Goal: Book appointment/travel/reservation

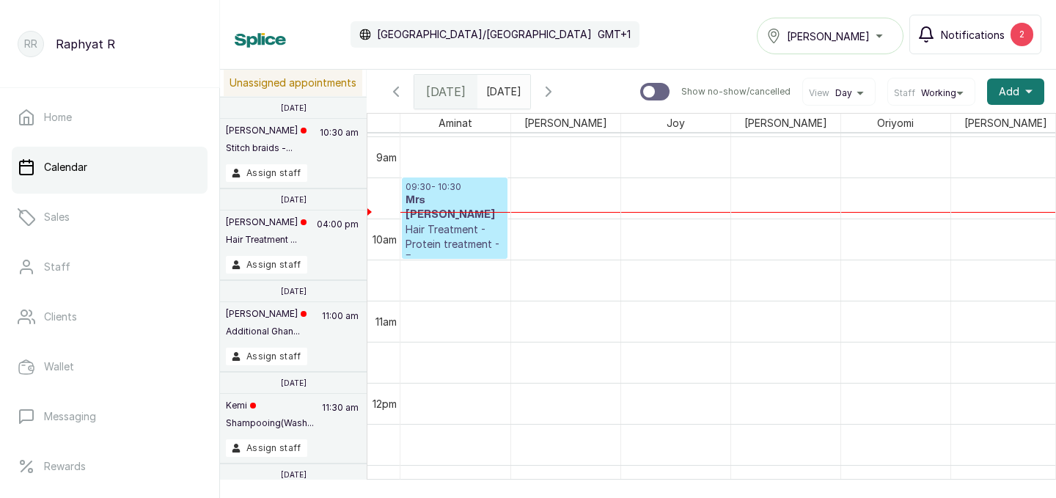
click at [1001, 37] on span "Notifications" at bounding box center [972, 34] width 64 height 15
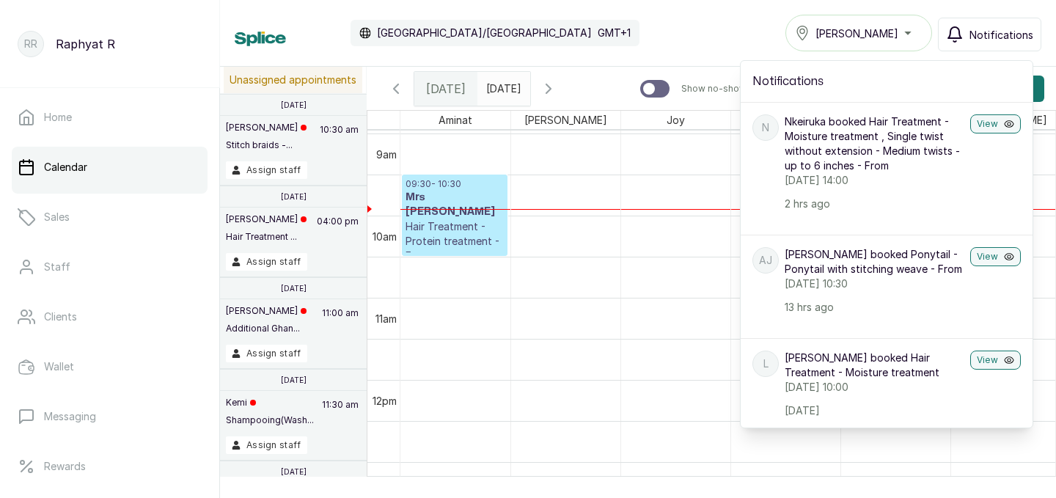
click at [671, 18] on div "Calendar [GEOGRAPHIC_DATA]/[GEOGRAPHIC_DATA] GMT+1 Tasala Ikoyi Notifications N…" at bounding box center [638, 33] width 806 height 37
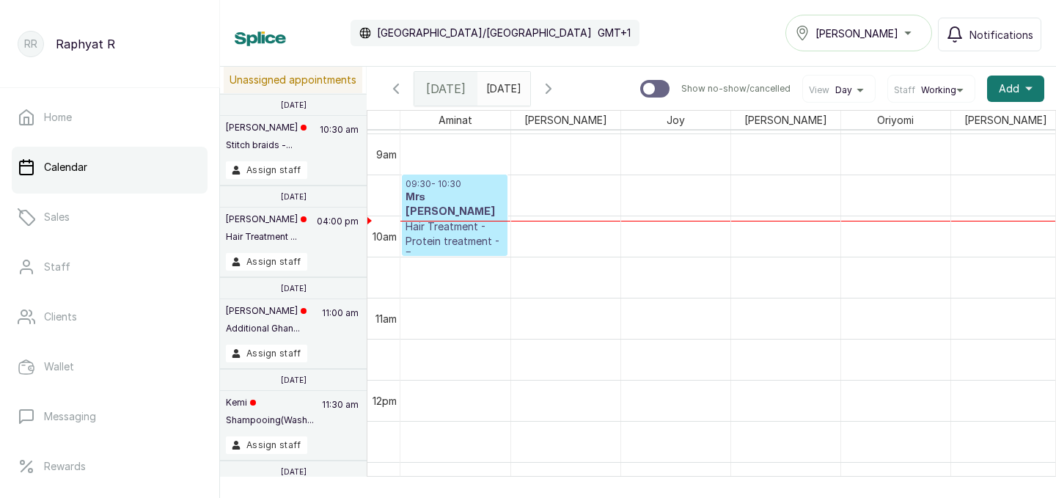
click at [439, 83] on span "[DATE]" at bounding box center [446, 89] width 40 height 18
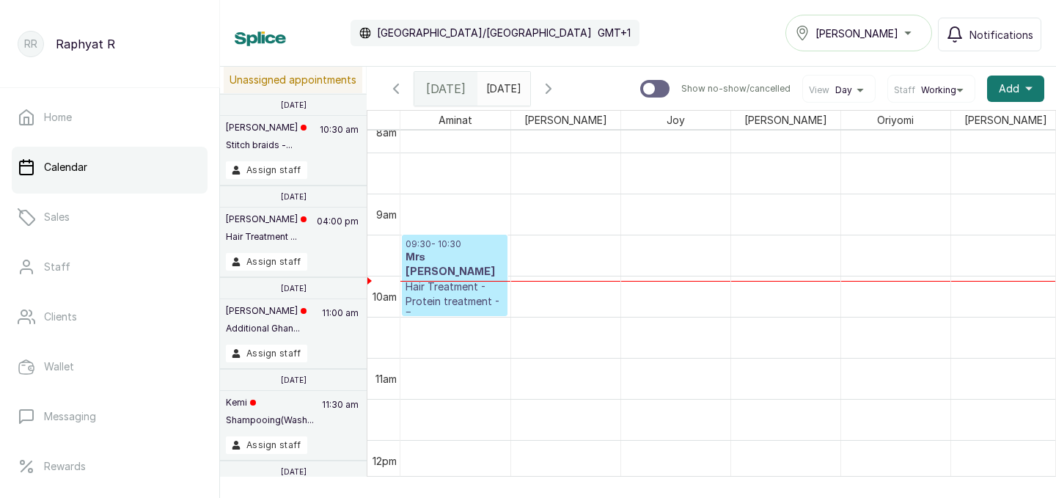
scroll to position [702, 0]
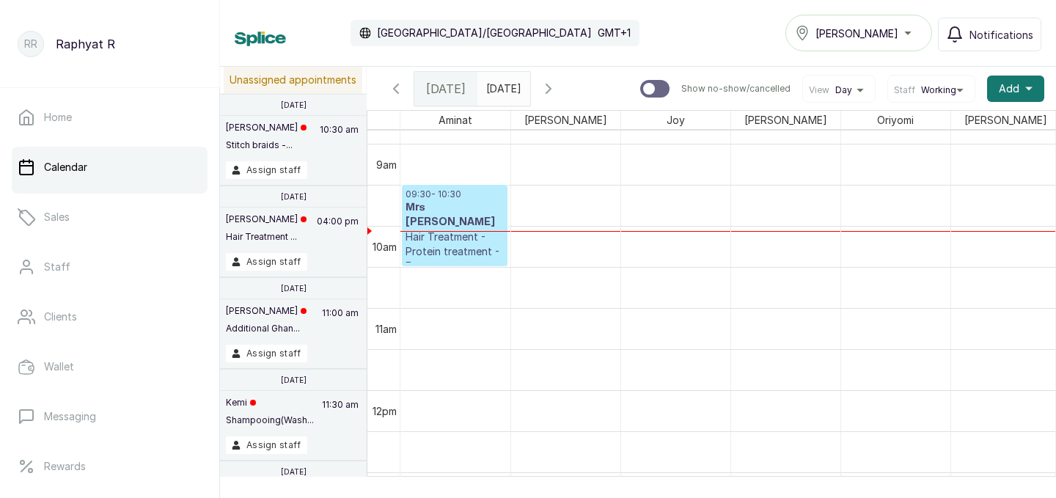
click at [529, 81] on span at bounding box center [515, 85] width 28 height 25
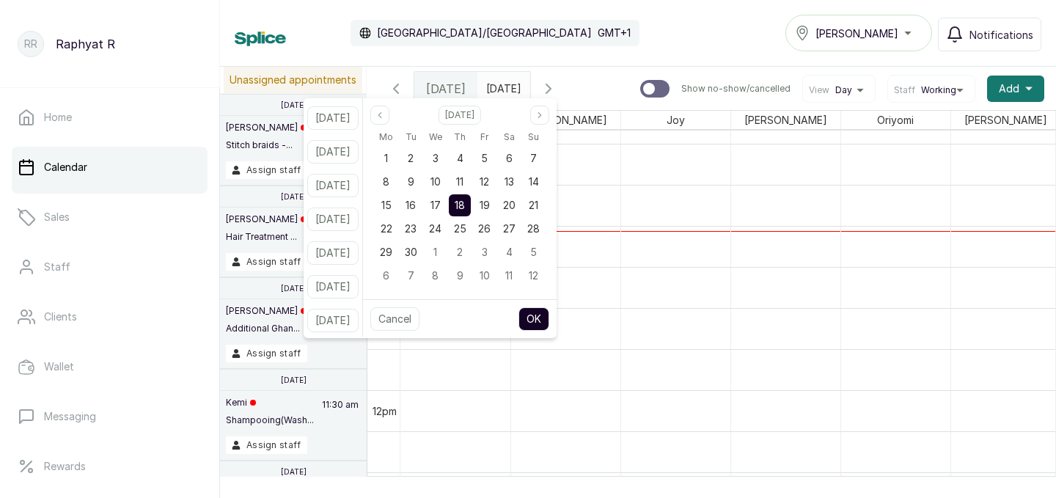
click at [549, 315] on button "OK" at bounding box center [533, 318] width 31 height 23
type input "[DATE]"
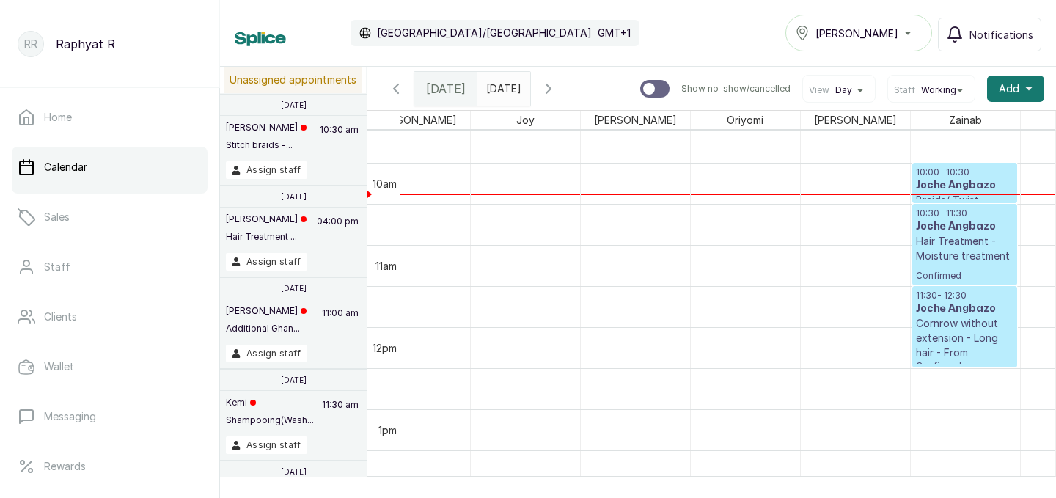
scroll to position [789, 0]
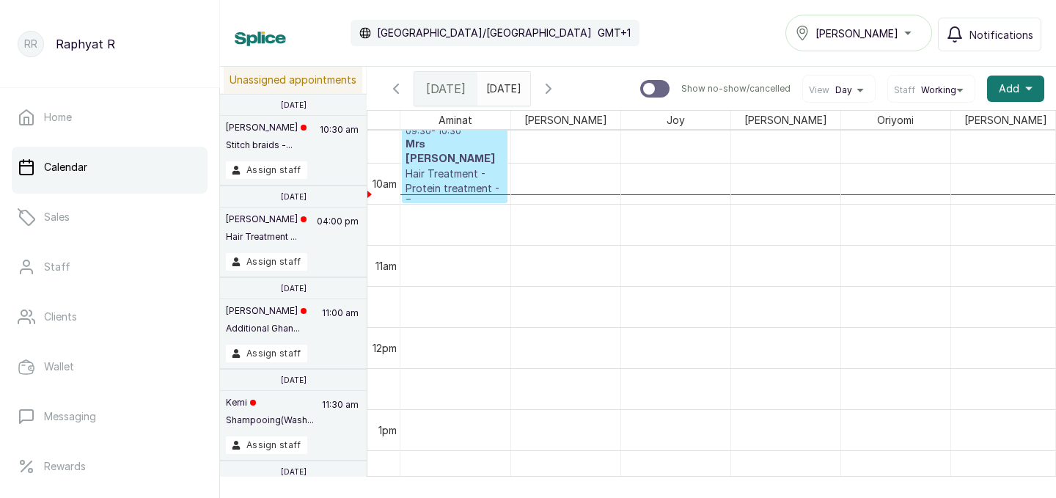
click at [439, 137] on h3 "Mrs [PERSON_NAME]" at bounding box center [454, 151] width 98 height 29
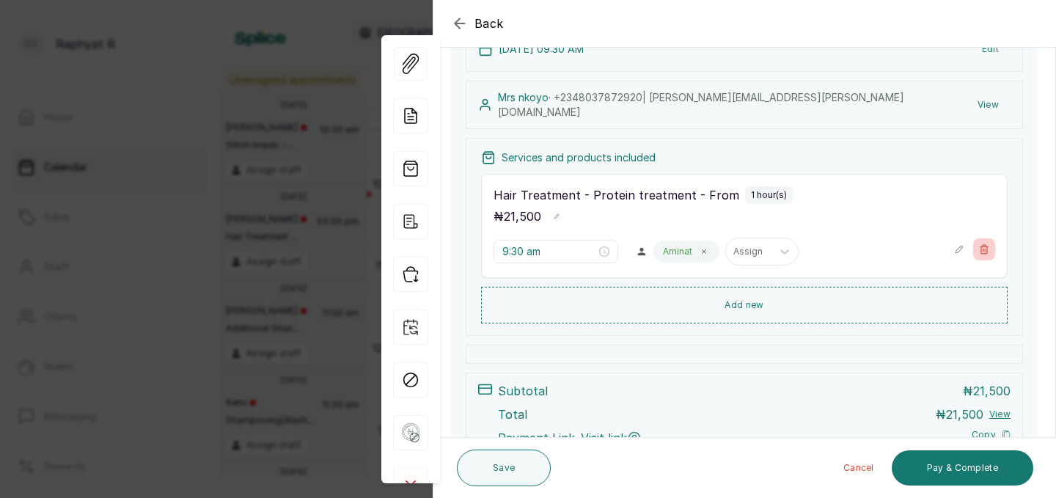
click at [983, 244] on icon "button" at bounding box center [984, 249] width 10 height 10
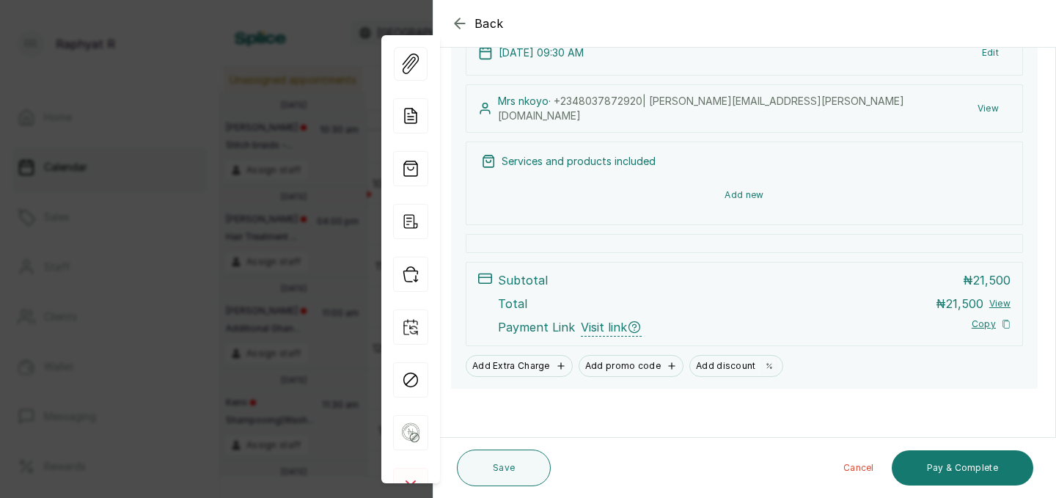
click at [861, 185] on button "Add new" at bounding box center [744, 194] width 526 height 35
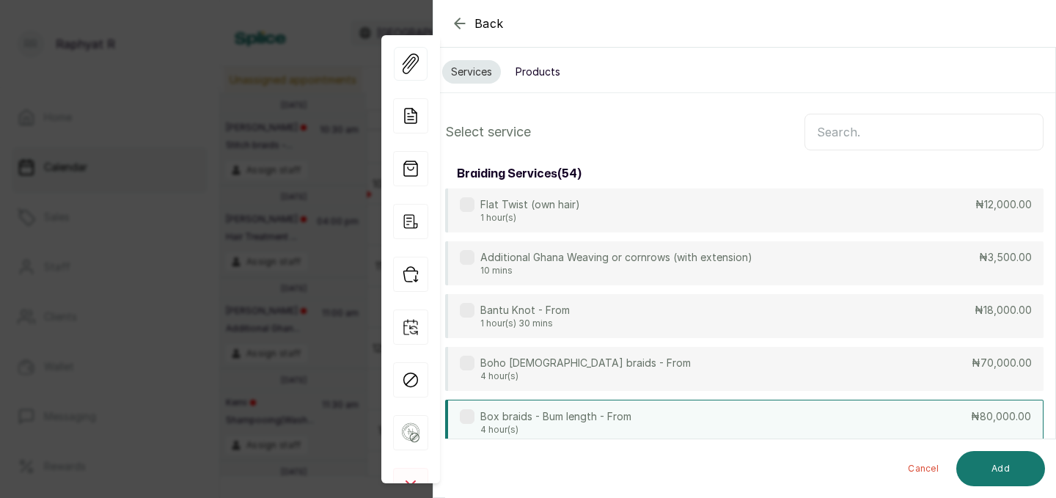
scroll to position [0, 0]
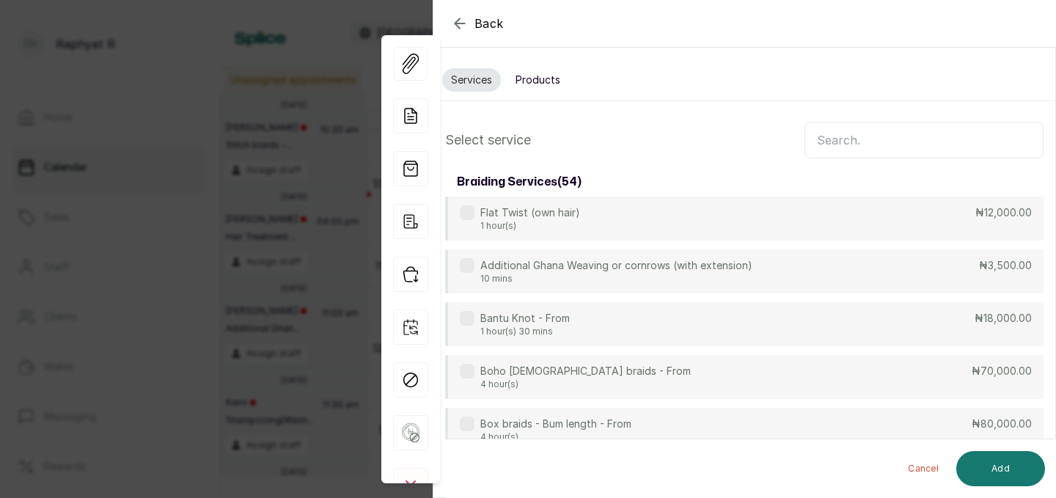
click at [876, 144] on input "text" at bounding box center [923, 140] width 239 height 37
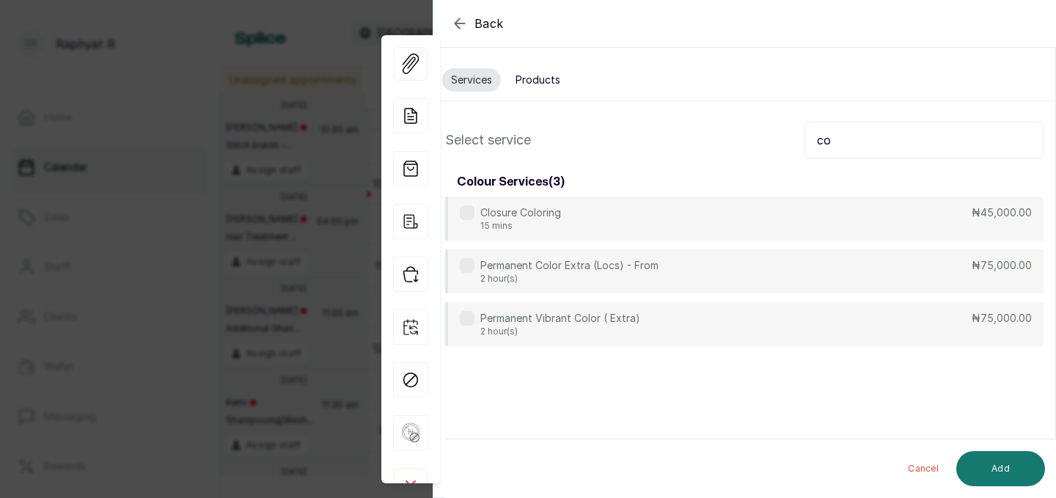
type input "c"
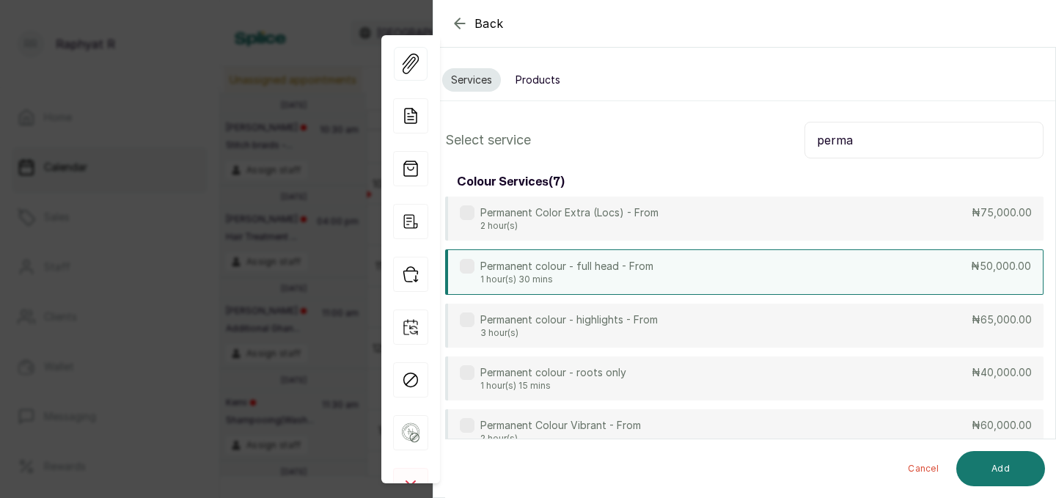
type input "perma"
click at [693, 266] on div "Permanent colour - full head - From 1 hour(s) 30 mins ₦50,000.00" at bounding box center [744, 271] width 598 height 45
click at [997, 461] on button "Add" at bounding box center [1000, 468] width 89 height 35
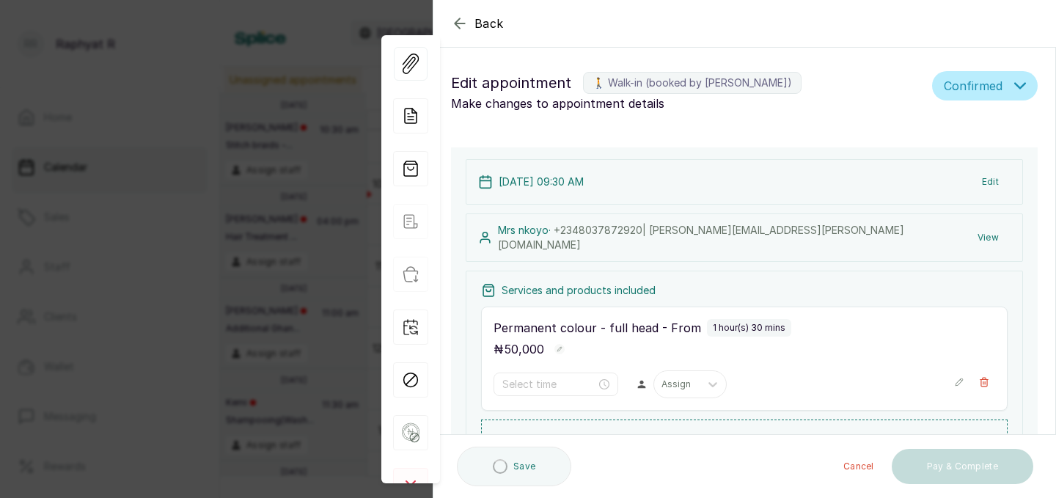
type input "9:30 am"
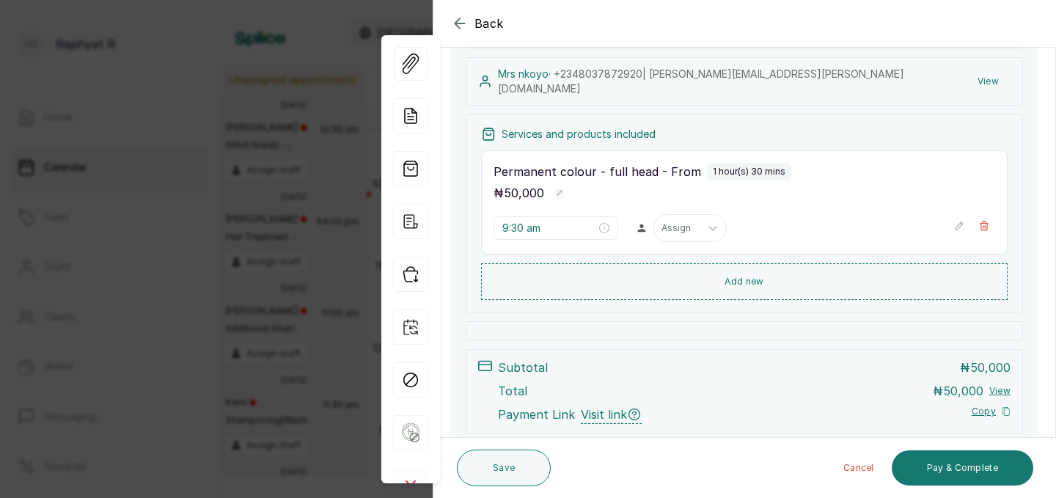
scroll to position [166, 0]
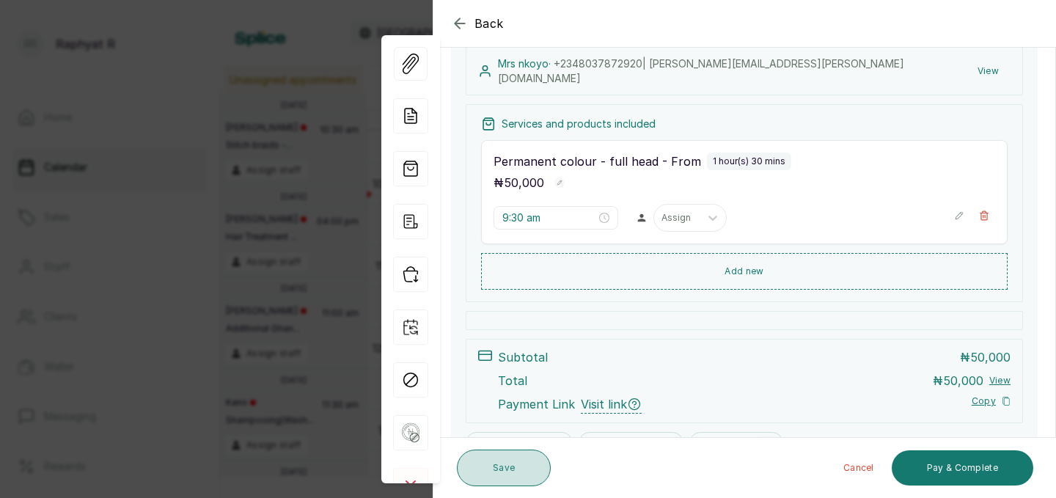
click at [518, 474] on button "Save" at bounding box center [504, 467] width 94 height 37
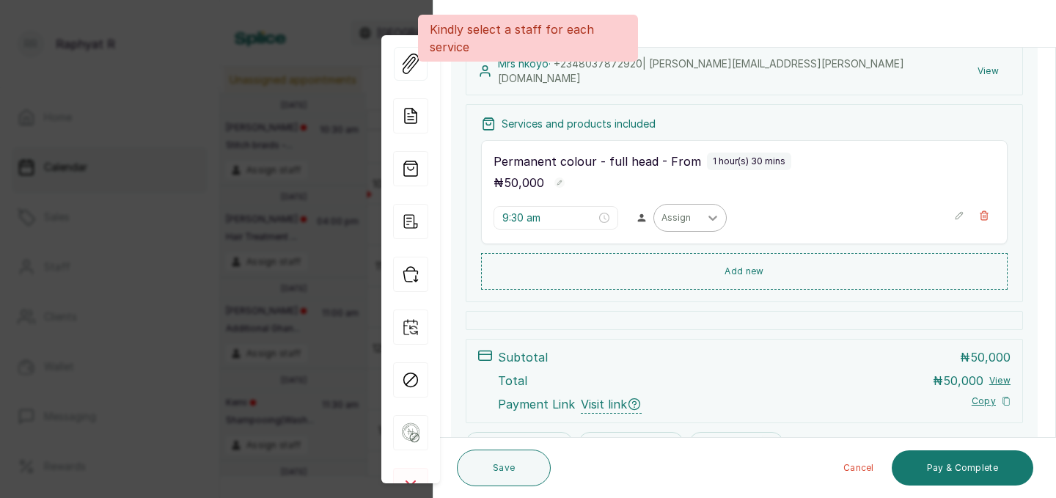
click at [699, 207] on div at bounding box center [712, 218] width 26 height 26
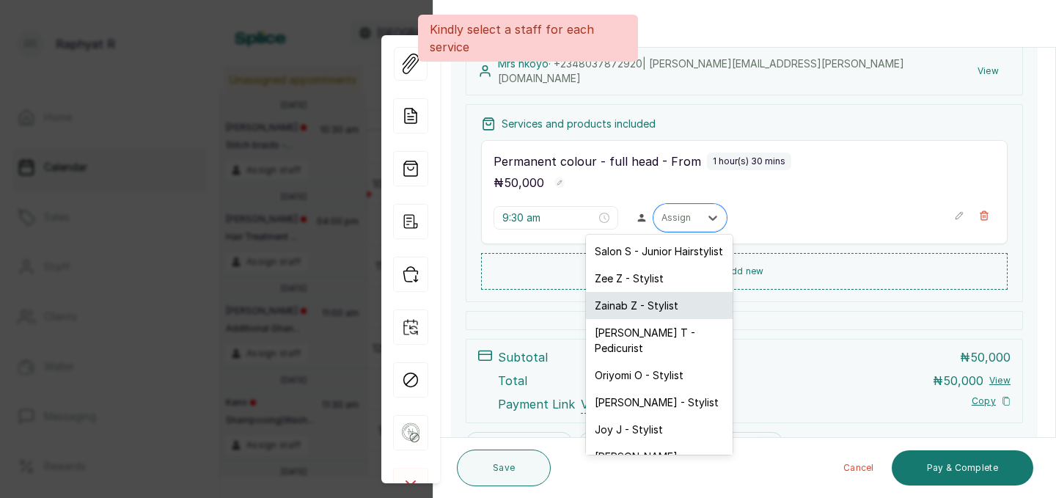
click at [651, 305] on div "Zainab Z - Stylist" at bounding box center [659, 305] width 147 height 27
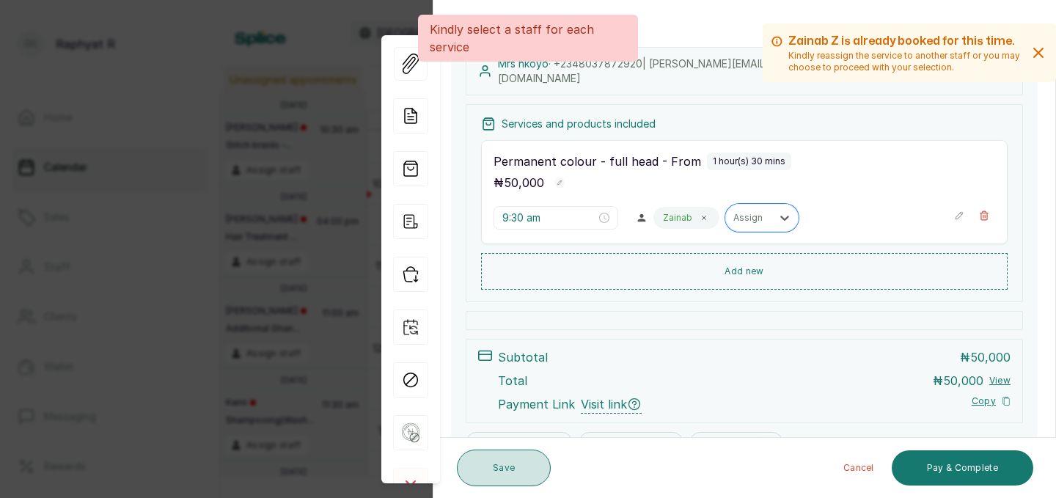
click at [502, 473] on button "Save" at bounding box center [504, 467] width 94 height 37
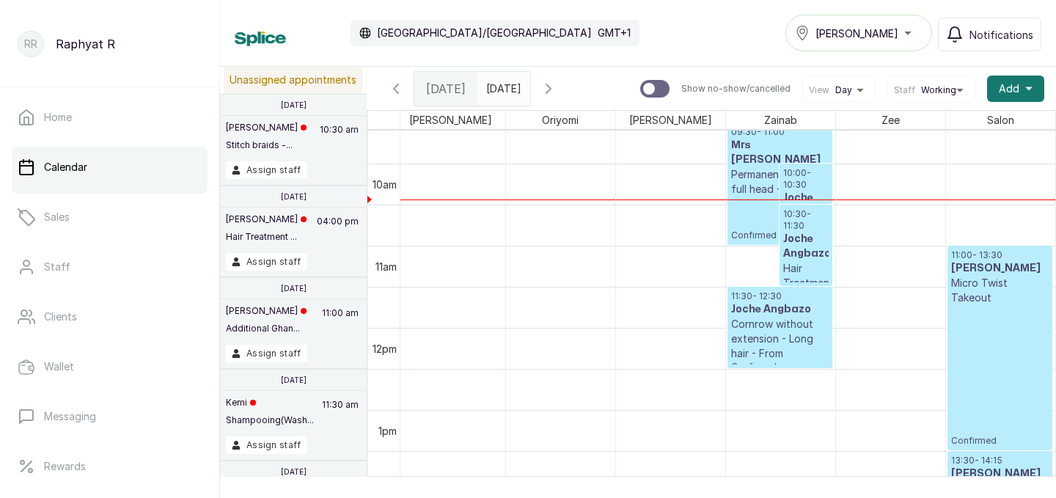
scroll to position [782, 0]
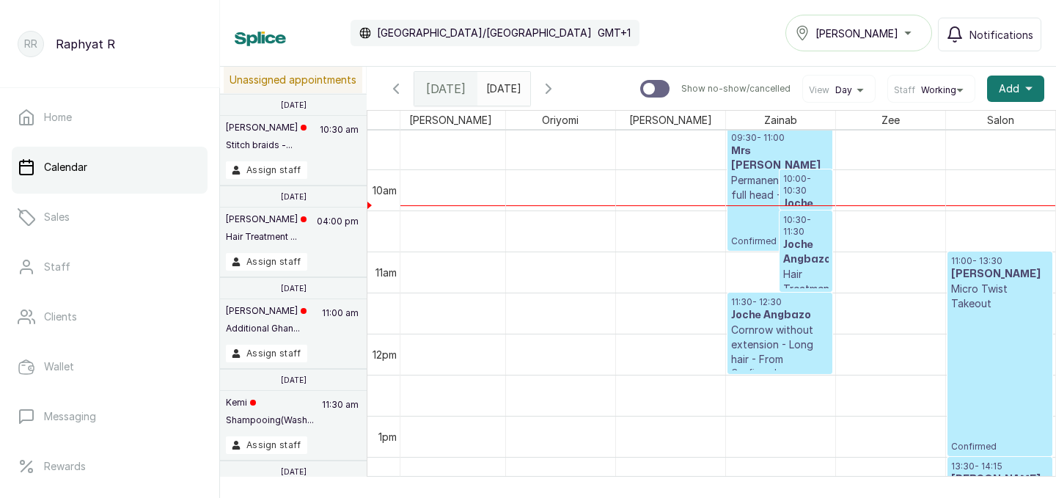
click at [804, 185] on p "10:00 - 10:30" at bounding box center [805, 184] width 45 height 23
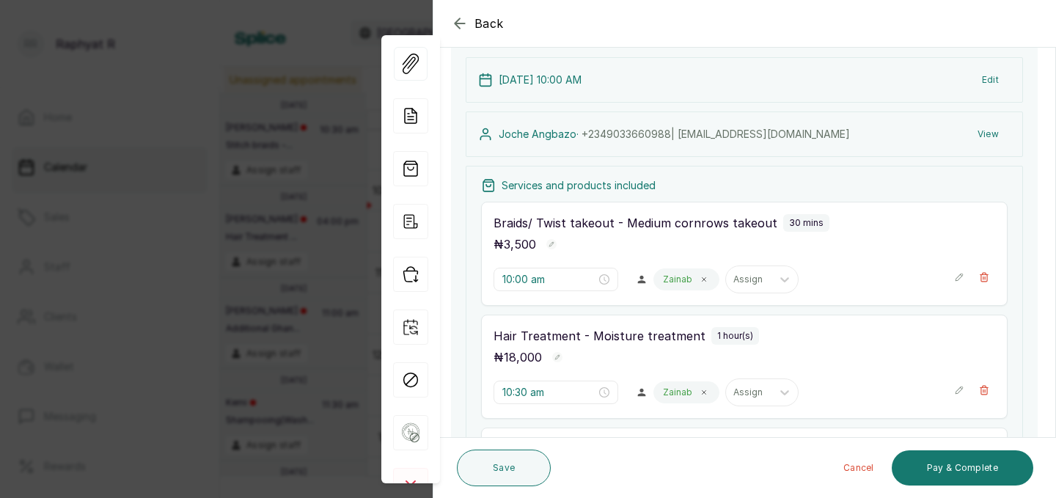
scroll to position [103, 0]
click at [698, 284] on span at bounding box center [704, 279] width 12 height 12
click at [699, 282] on div at bounding box center [712, 278] width 26 height 26
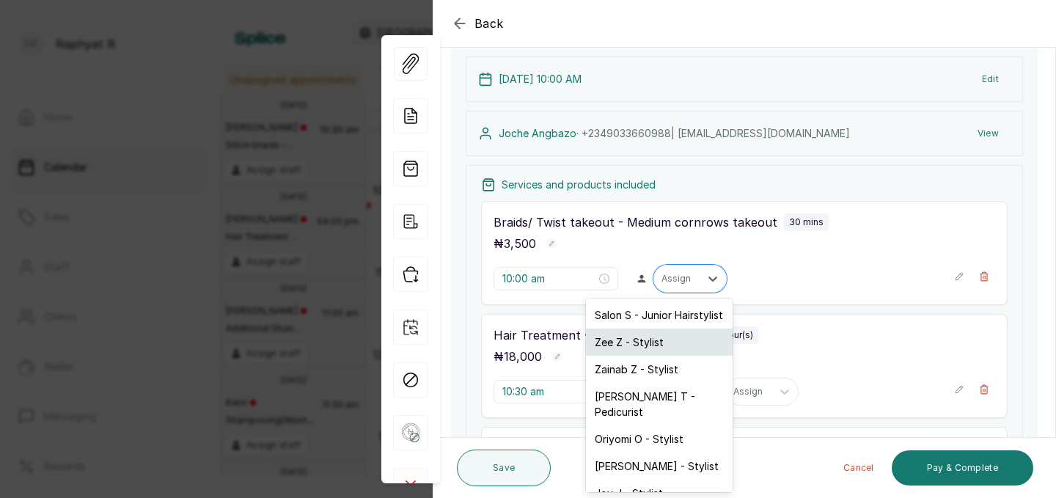
click at [637, 347] on div "Zee Z - Stylist" at bounding box center [659, 341] width 147 height 27
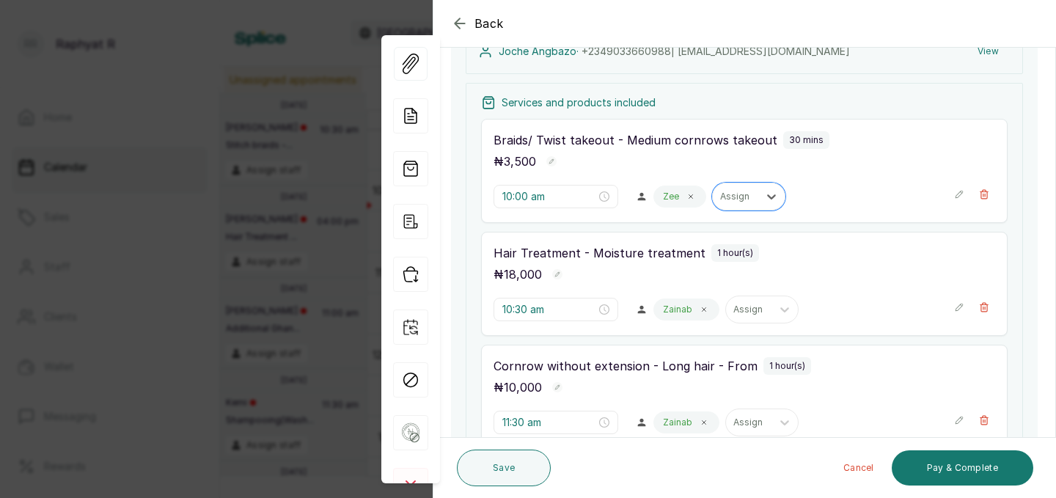
scroll to position [198, 0]
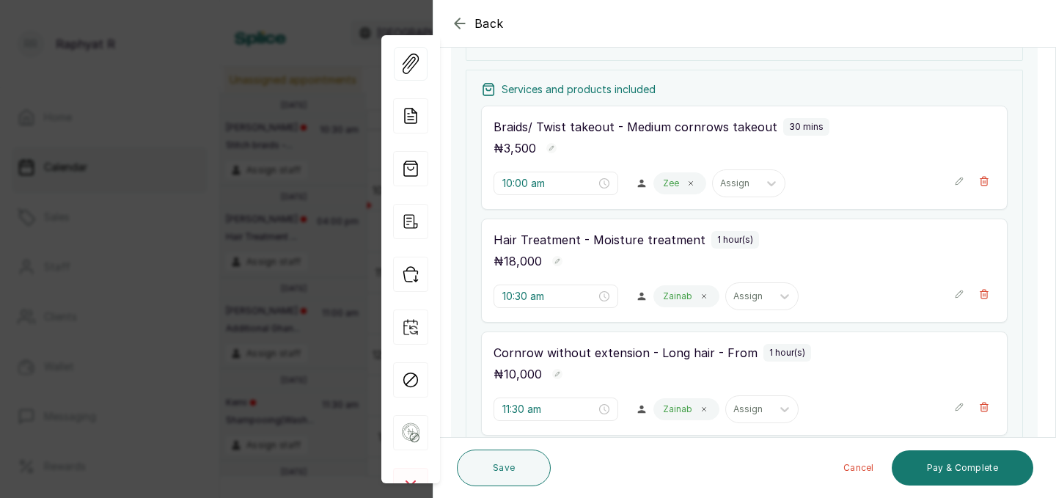
click at [678, 299] on div "Zainab" at bounding box center [686, 296] width 66 height 22
click at [700, 295] on icon at bounding box center [703, 295] width 7 height 7
click at [705, 299] on icon at bounding box center [712, 296] width 15 height 15
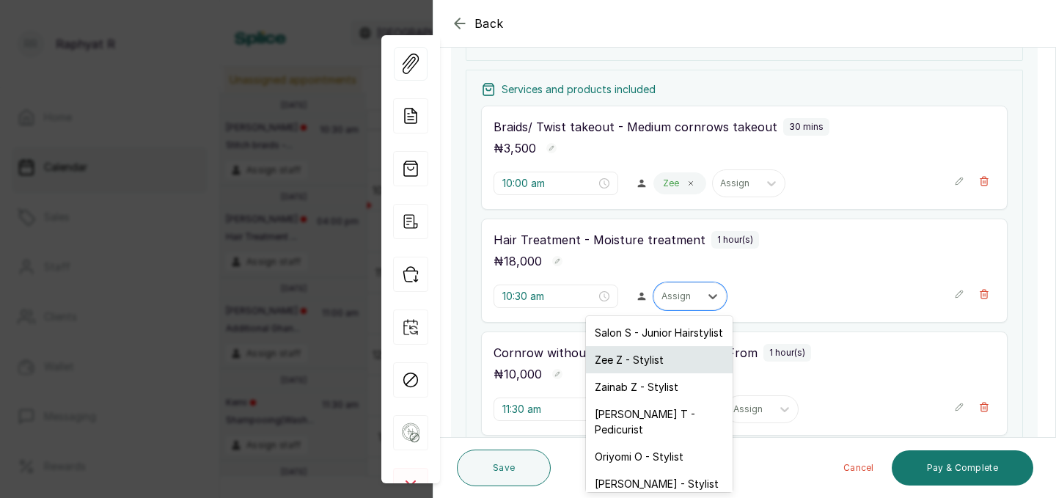
click at [644, 361] on div "Zee Z - Stylist" at bounding box center [659, 359] width 147 height 27
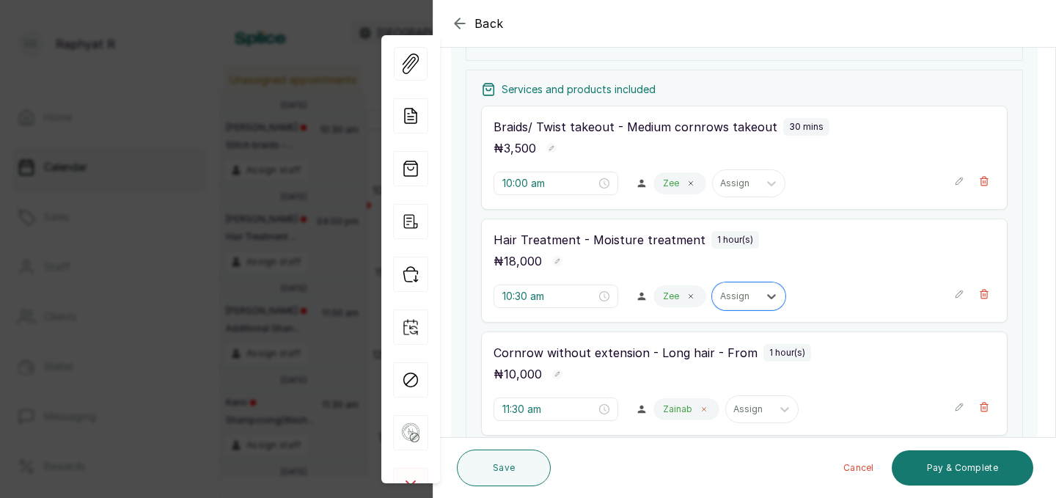
click at [700, 408] on icon at bounding box center [703, 408] width 7 height 7
click at [699, 408] on div at bounding box center [712, 409] width 26 height 26
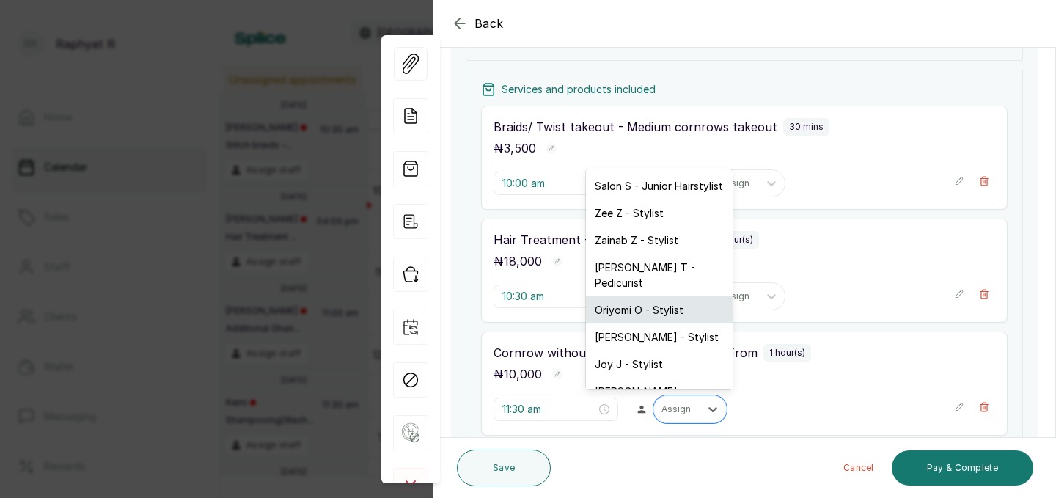
scroll to position [9, 0]
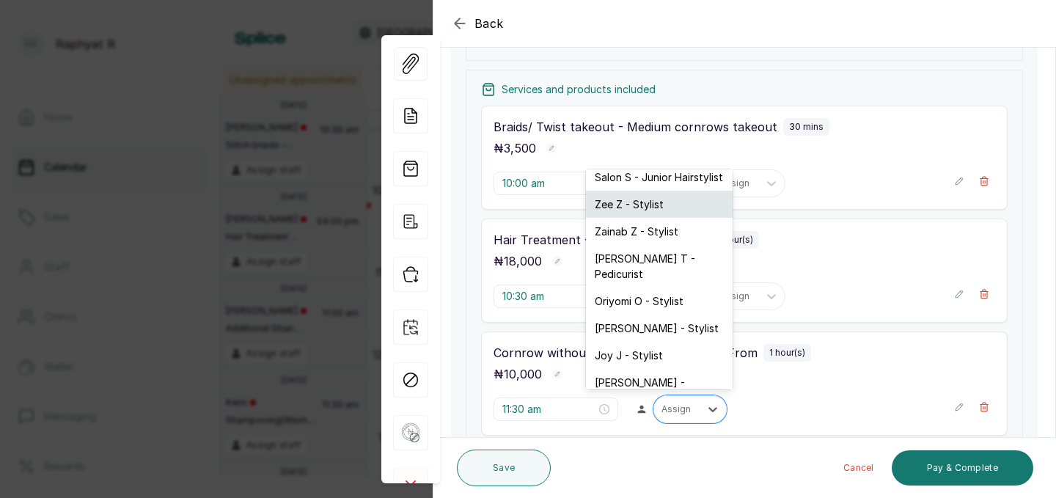
click at [643, 205] on div "Zee Z - Stylist" at bounding box center [659, 204] width 147 height 27
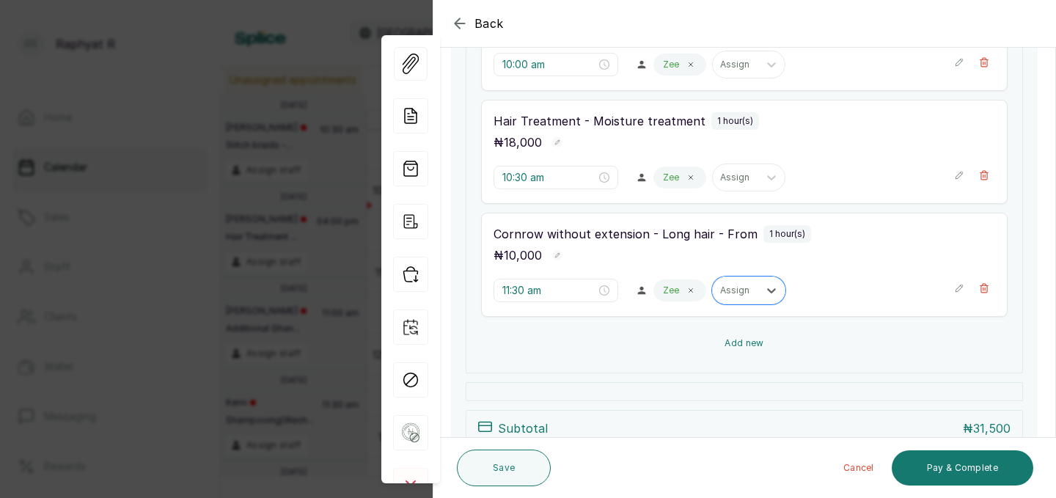
scroll to position [317, 0]
click at [526, 466] on button "Save" at bounding box center [504, 467] width 94 height 37
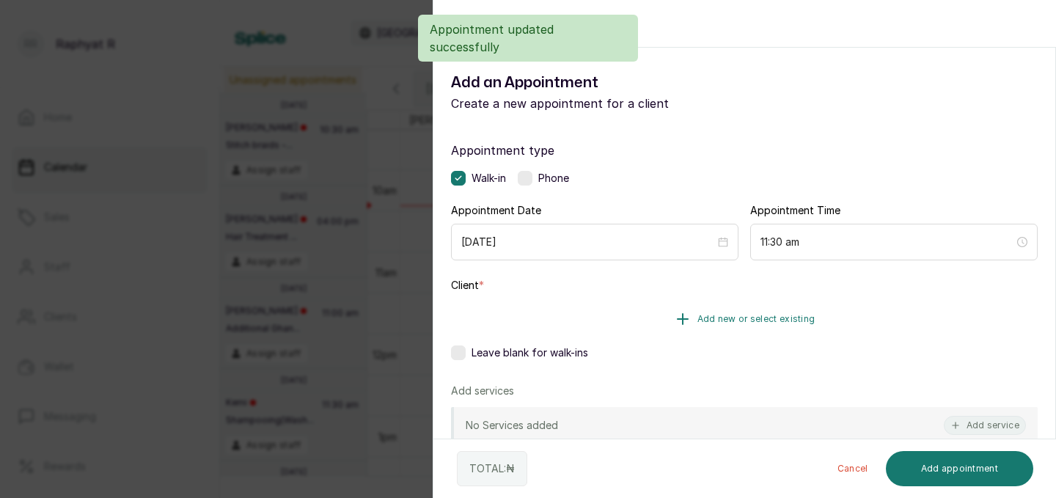
click at [737, 320] on span "Add new or select existing" at bounding box center [756, 319] width 118 height 12
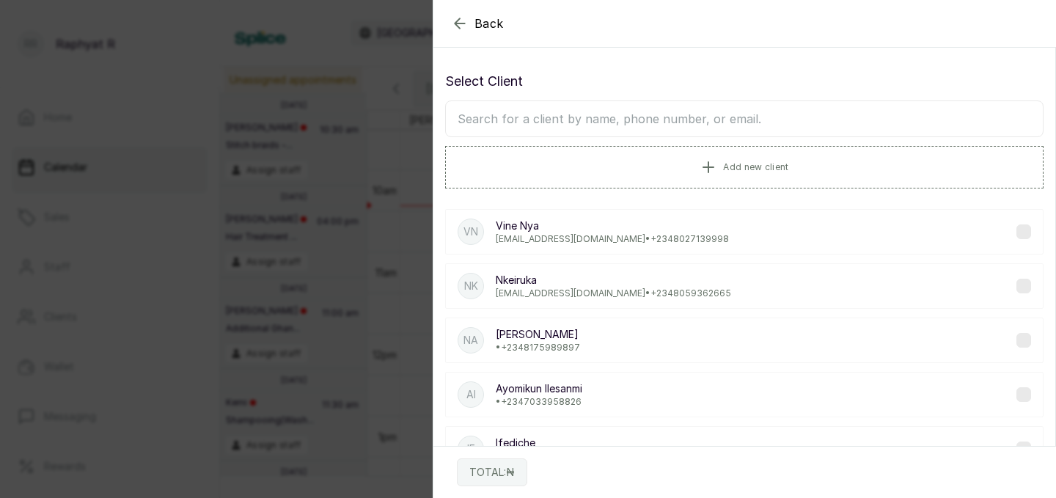
click at [680, 121] on input "text" at bounding box center [744, 118] width 598 height 37
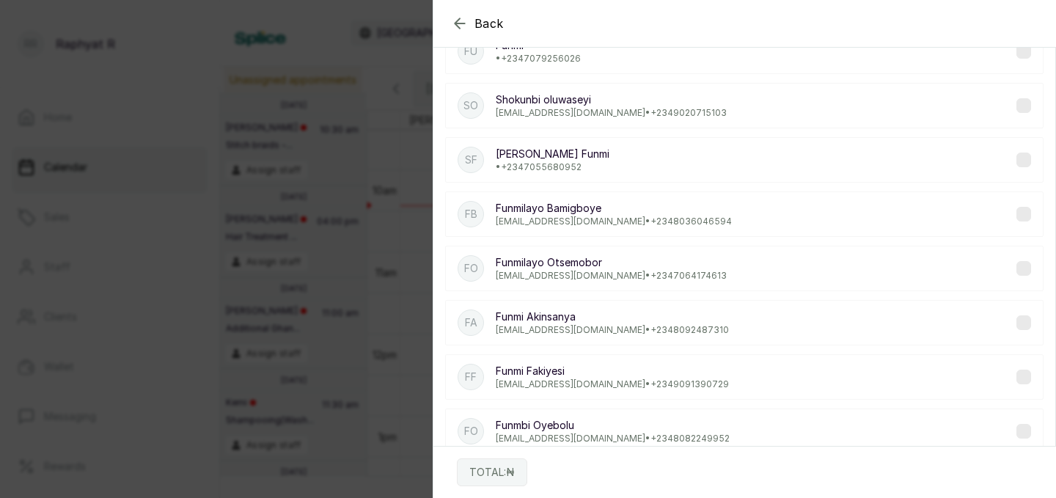
scroll to position [183, 0]
type input "funmi"
click at [589, 365] on p "[PERSON_NAME]" at bounding box center [612, 368] width 233 height 15
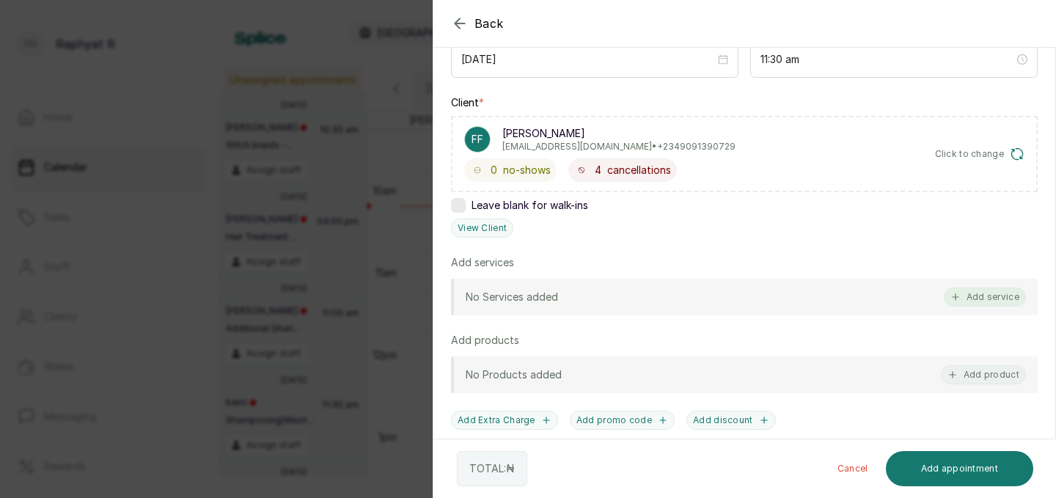
click at [1003, 295] on button "Add service" at bounding box center [984, 296] width 82 height 19
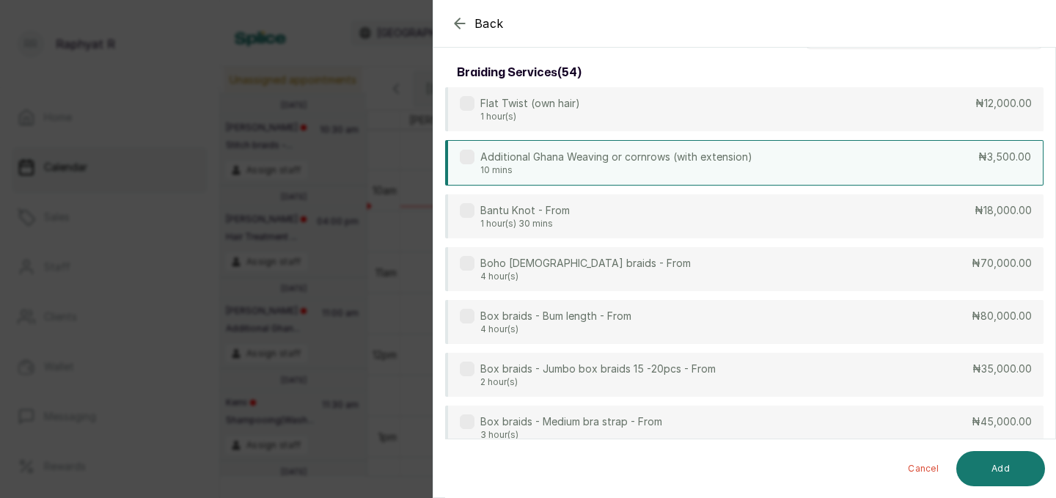
scroll to position [0, 0]
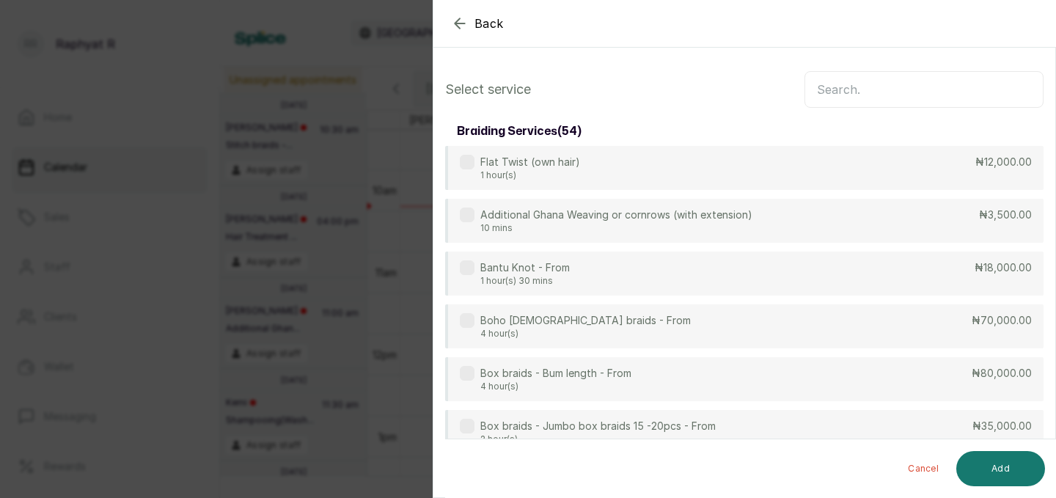
click at [854, 94] on input "text" at bounding box center [923, 89] width 239 height 37
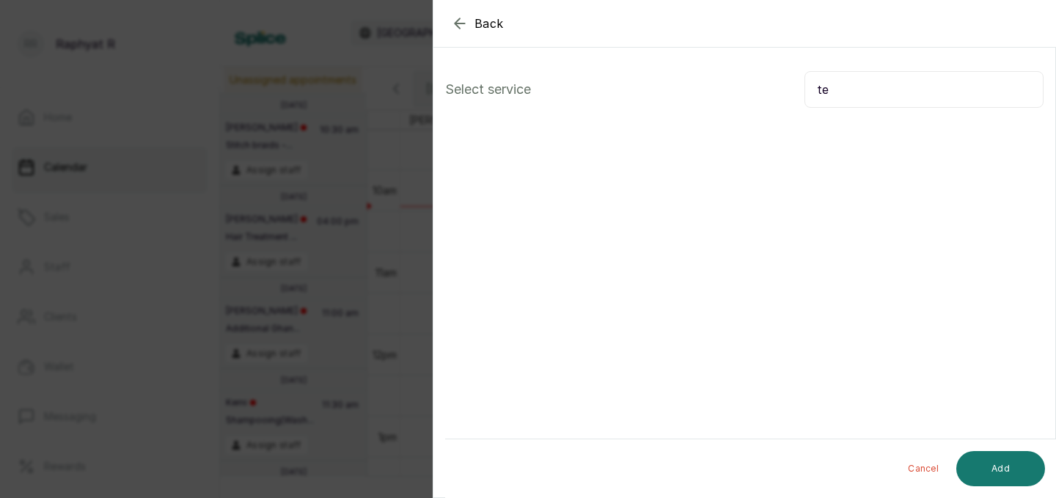
type input "t"
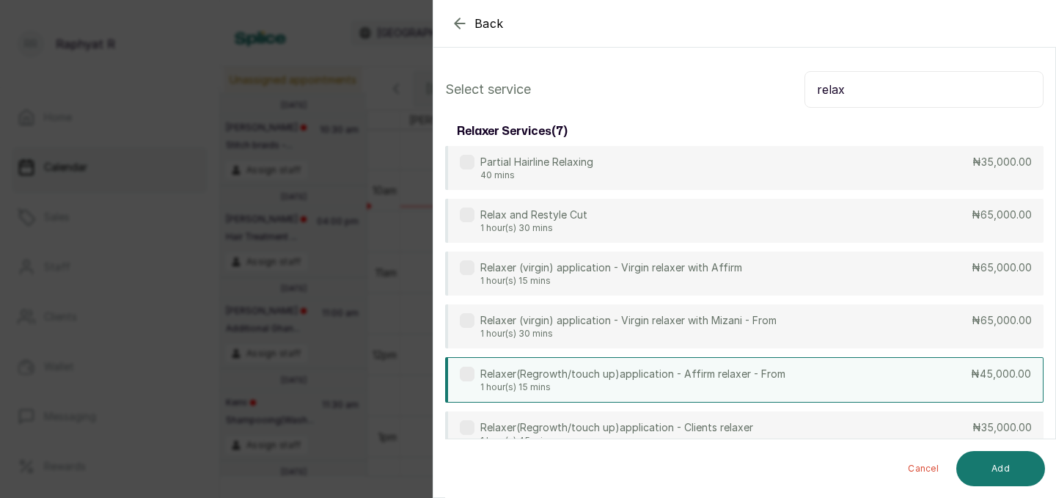
type input "relax"
click at [738, 388] on p "1 hour(s) 15 mins" at bounding box center [632, 387] width 305 height 12
click at [979, 471] on button "Add" at bounding box center [1000, 468] width 89 height 35
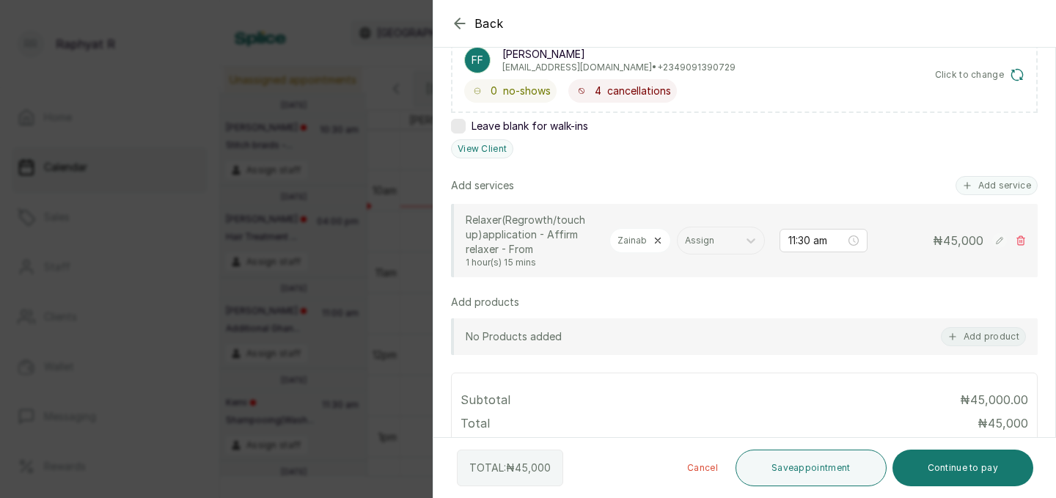
scroll to position [268, 0]
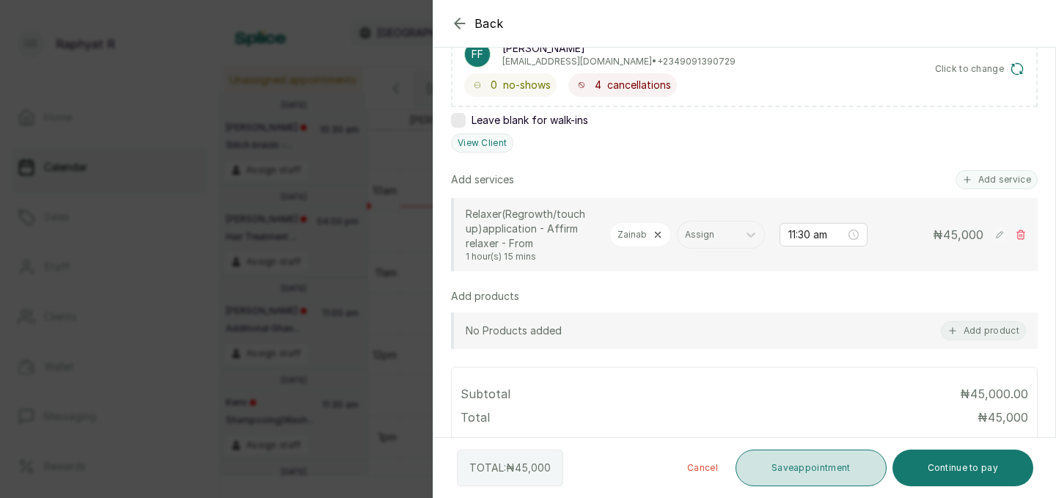
click at [798, 468] on button "Save appointment" at bounding box center [810, 467] width 151 height 37
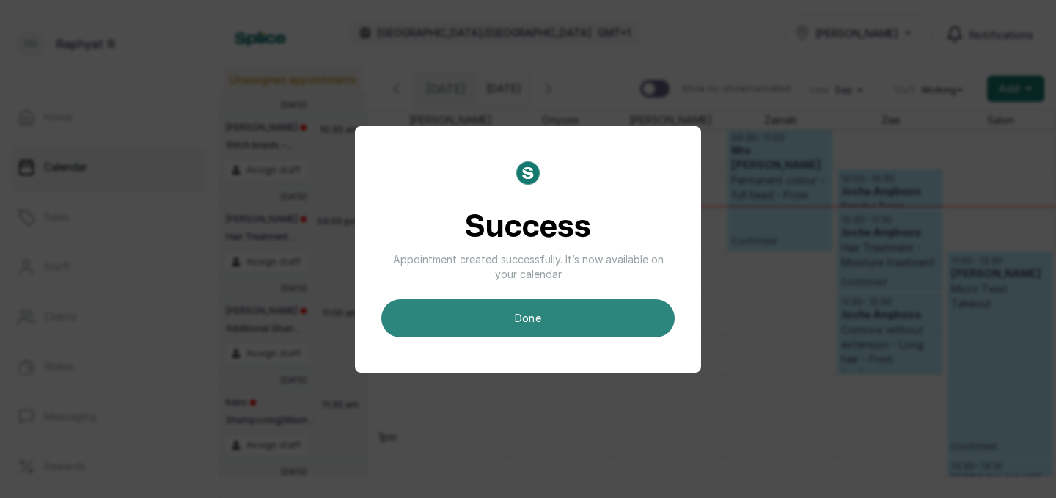
click at [639, 320] on button "done" at bounding box center [527, 318] width 293 height 38
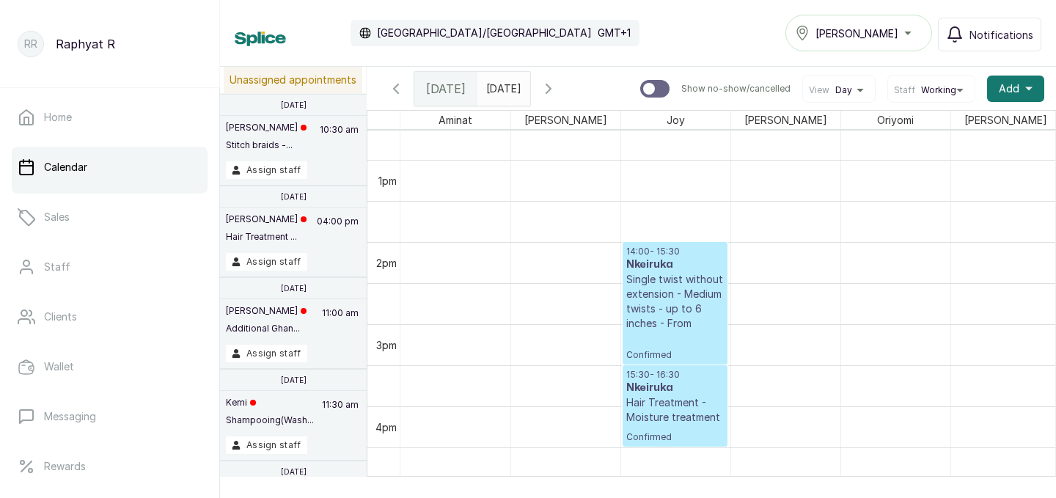
scroll to position [1032, 0]
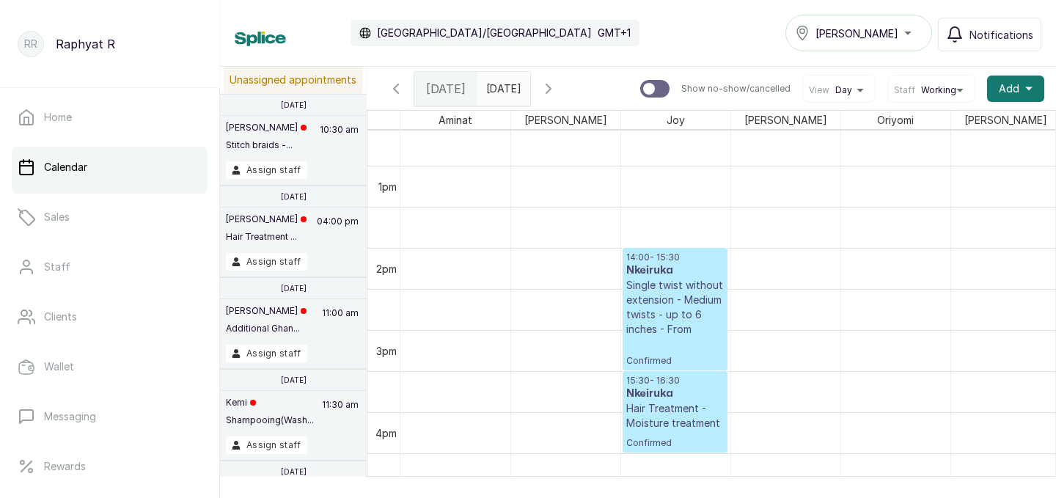
click at [644, 266] on h3 "Nkeiruka" at bounding box center [674, 270] width 97 height 15
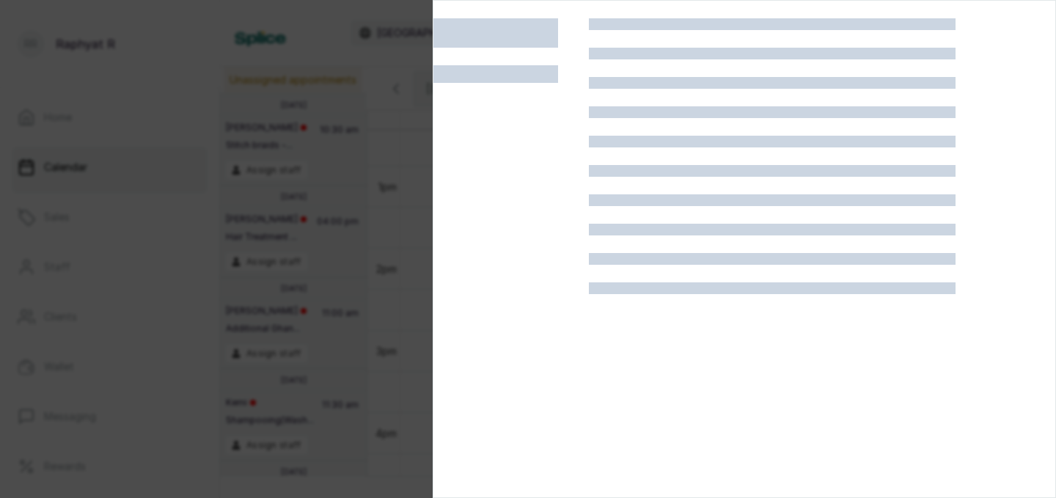
click at [314, 237] on div at bounding box center [528, 249] width 1056 height 498
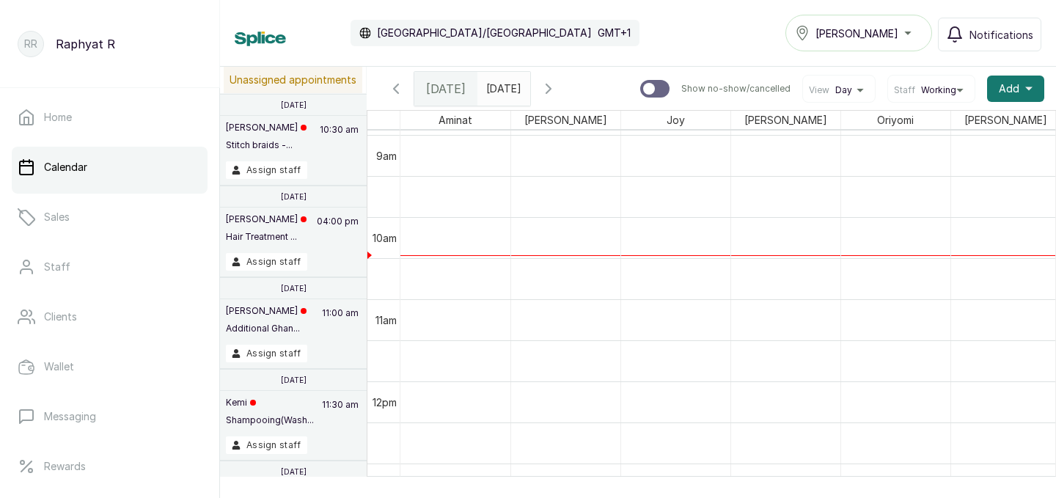
scroll to position [735, 335]
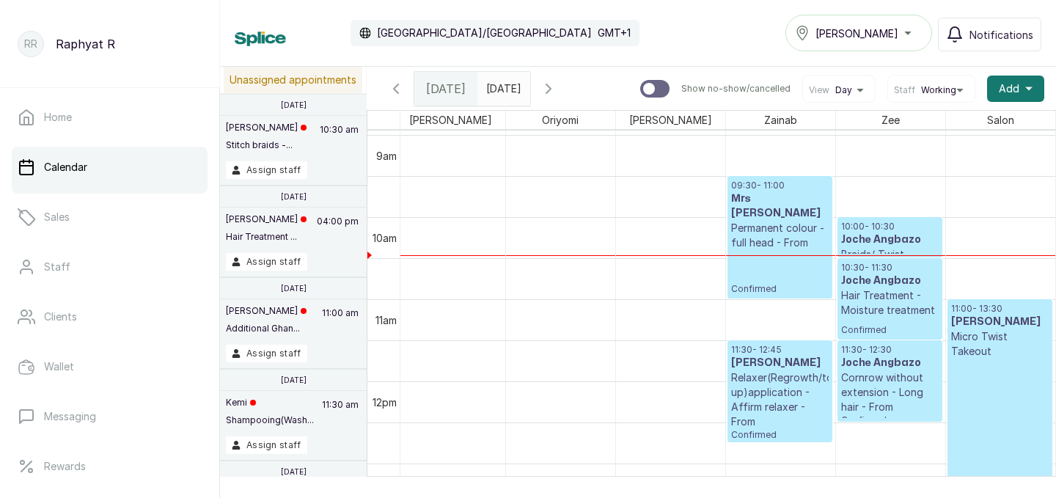
click at [759, 221] on p "Permanent colour - full head - From" at bounding box center [779, 235] width 97 height 29
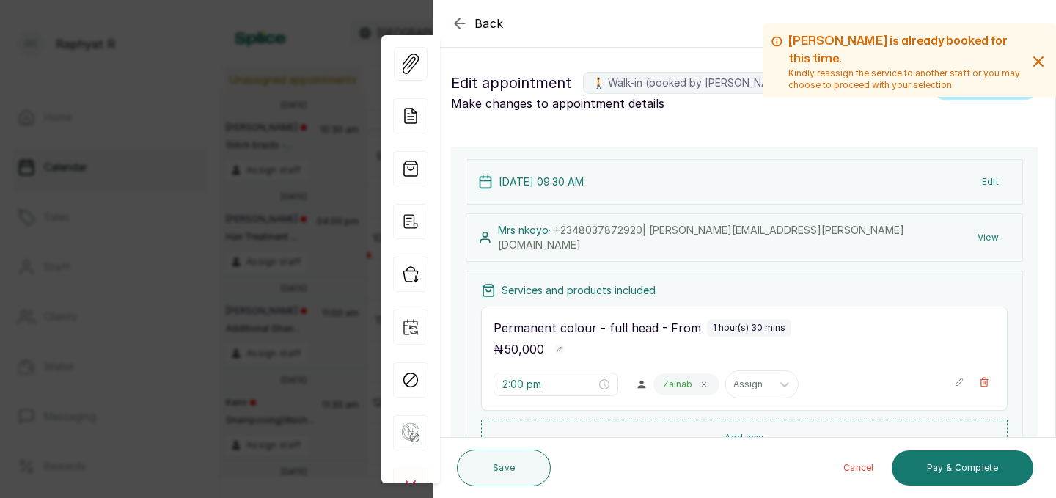
type input "9:30 am"
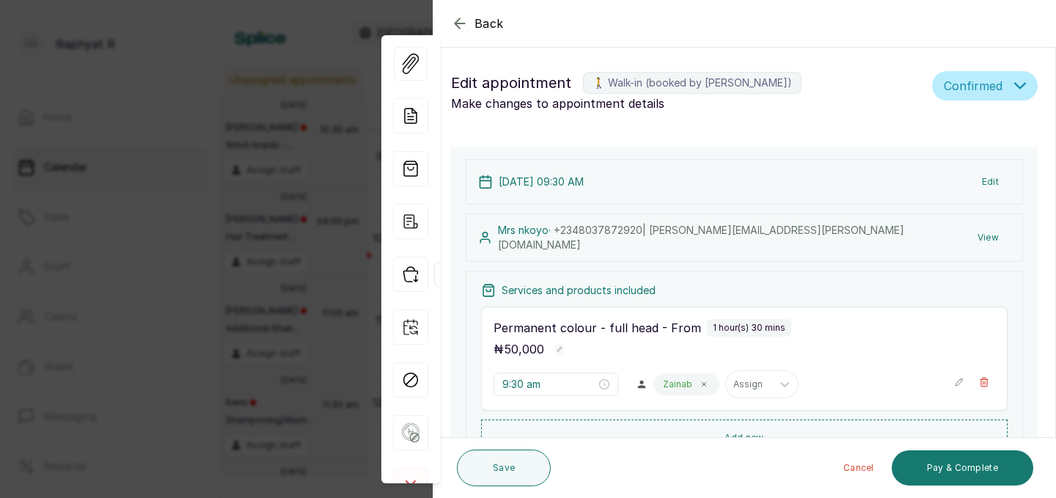
click at [411, 273] on icon "button" at bounding box center [410, 274] width 35 height 35
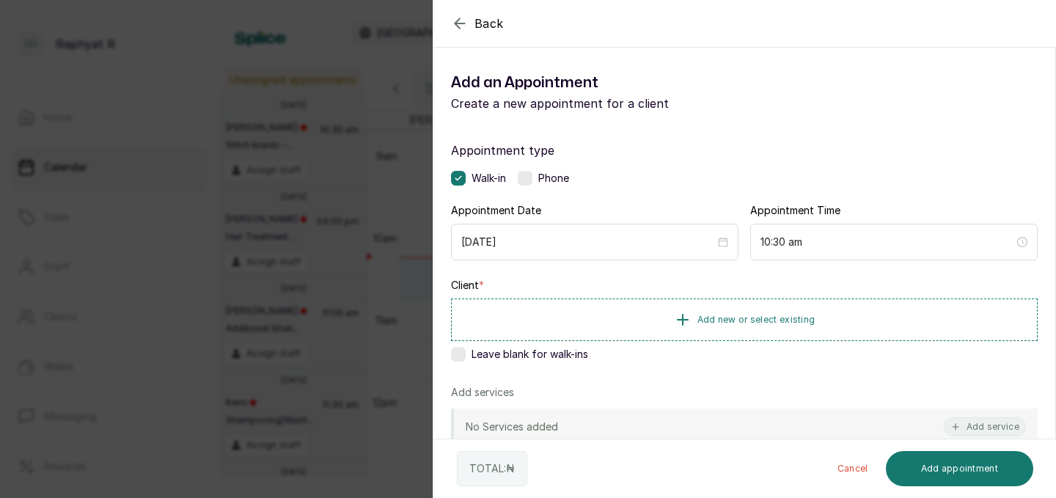
click at [199, 156] on div "Back Add Appointment Add an Appointment Create a new appointment for a client A…" at bounding box center [528, 249] width 1056 height 498
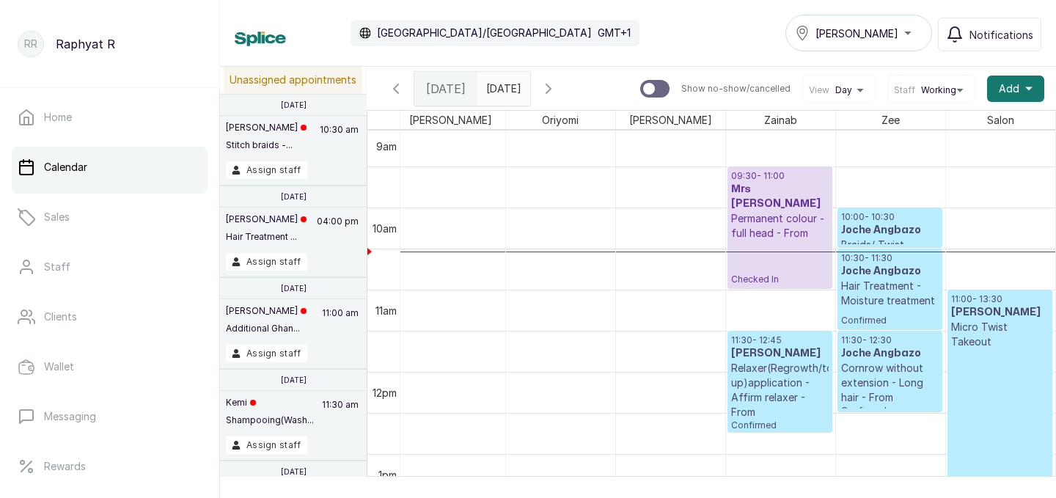
scroll to position [744, 0]
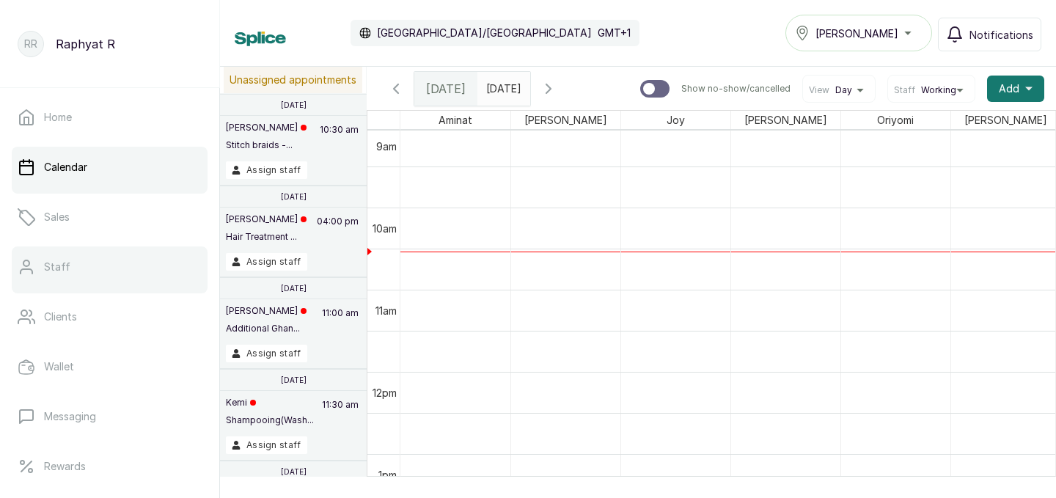
click at [73, 270] on link "Staff" at bounding box center [110, 266] width 196 height 41
